Goal: Task Accomplishment & Management: Manage account settings

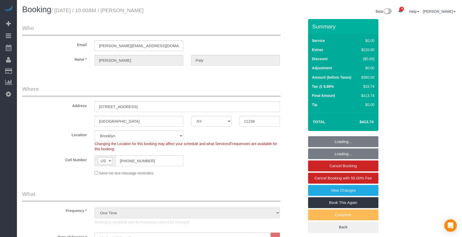
select select "NY"
select select "1"
select select "number:89"
select select "number:90"
select select "number:15"
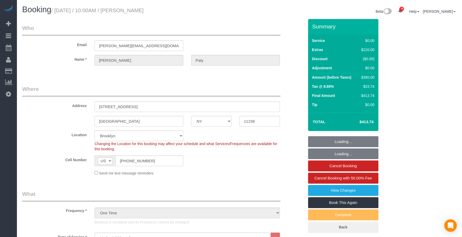
select select "number:5"
select select "spot6"
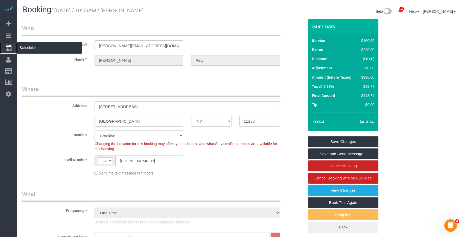
click at [34, 48] on span "Scheduler" at bounding box center [49, 48] width 65 height 12
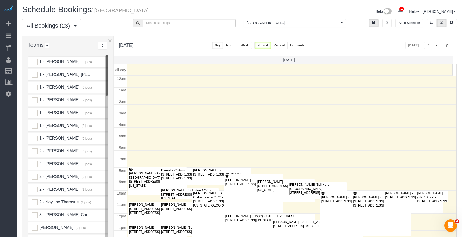
scroll to position [69, 0]
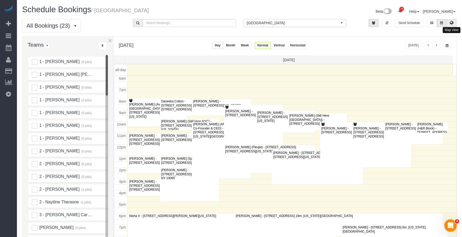
click at [450, 21] on icon at bounding box center [452, 22] width 4 height 3
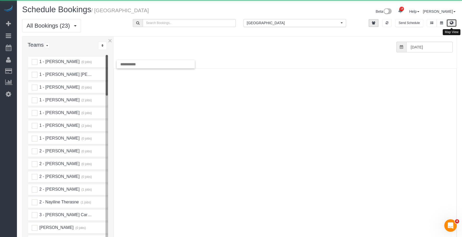
click at [270, 23] on span "[GEOGRAPHIC_DATA]" at bounding box center [293, 22] width 93 height 5
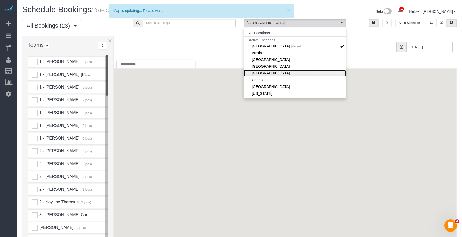
click at [256, 72] on link "[GEOGRAPHIC_DATA]" at bounding box center [295, 73] width 102 height 7
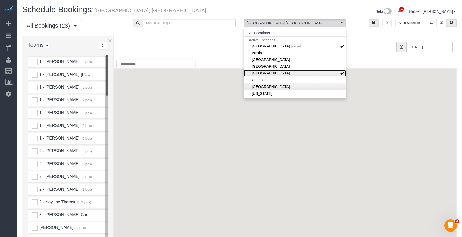
scroll to position [26, 0]
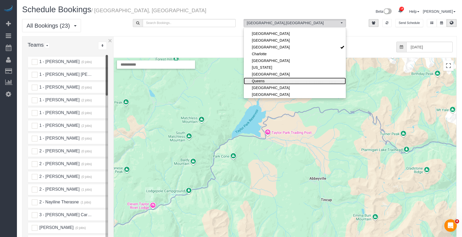
click at [265, 81] on link "Queens" at bounding box center [295, 81] width 102 height 7
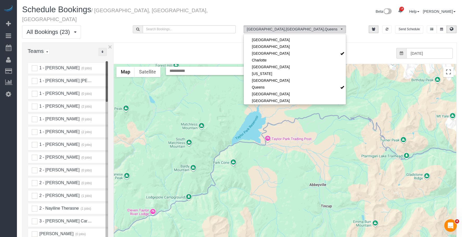
click at [102, 50] on icon "..." at bounding box center [103, 51] width 2 height 3
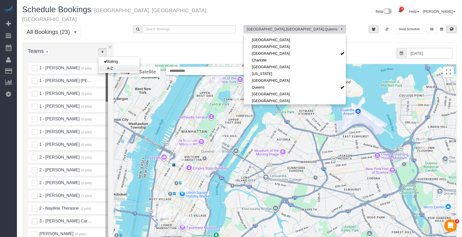
click at [111, 65] on link "A-Z" at bounding box center [118, 68] width 41 height 7
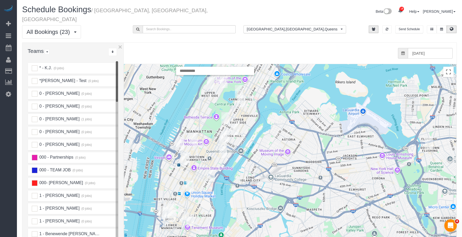
drag, startPoint x: 113, startPoint y: 51, endPoint x: 123, endPoint y: 51, distance: 9.6
click at [123, 51] on div "× Teams All Teams All Active Teams Active Teams For Location(s) Rating A-Z * - …" at bounding box center [239, 159] width 435 height 235
